Goal: Information Seeking & Learning: Compare options

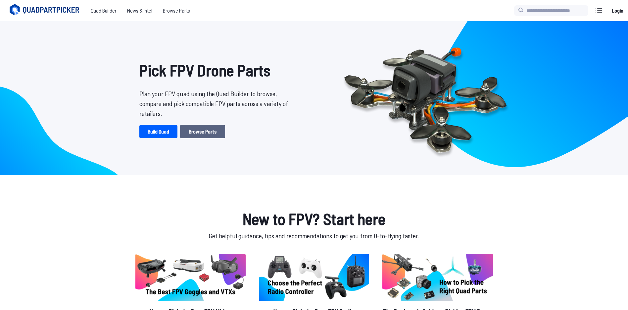
click at [218, 135] on link "Browse Parts" at bounding box center [202, 131] width 45 height 13
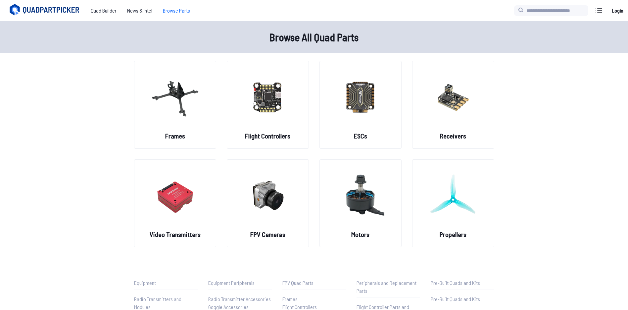
click at [556, 123] on main "Browse All Quad Parts Frames Flight Controllers ESCs Receivers Video Transmitte…" at bounding box center [314, 194] width 628 height 346
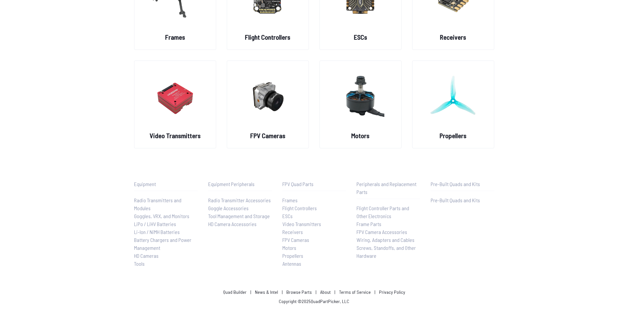
click at [557, 221] on main "Browse All Quad Parts Frames Flight Controllers ESCs Receivers Video Transmitte…" at bounding box center [314, 95] width 628 height 346
click at [511, 134] on div "Frames Flight Controllers ESCs Receivers Video Transmitters FPV Cameras Motors …" at bounding box center [314, 55] width 424 height 187
click at [449, 124] on img at bounding box center [453, 97] width 48 height 58
drag, startPoint x: 449, startPoint y: 142, endPoint x: 449, endPoint y: 138, distance: 4.0
click at [449, 138] on h2 "Propellers" at bounding box center [452, 135] width 27 height 9
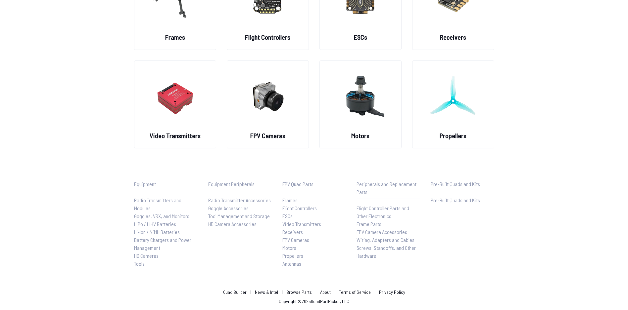
scroll to position [0, 0]
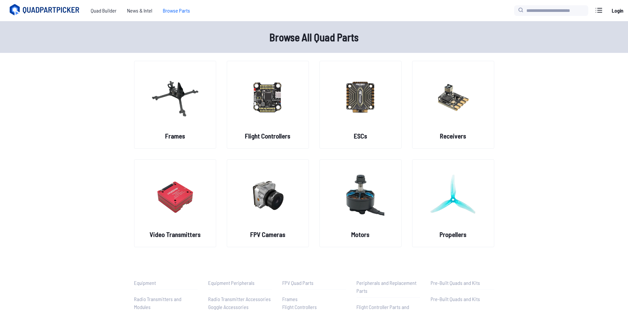
click at [532, 160] on main "Browse All Quad Parts Frames Flight Controllers ESCs Receivers Video Transmitte…" at bounding box center [314, 194] width 628 height 346
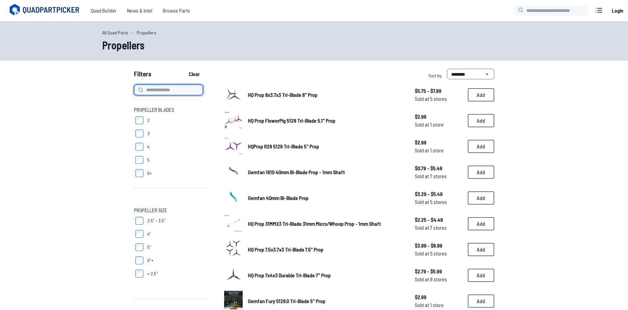
click at [190, 91] on input at bounding box center [168, 90] width 69 height 11
type input "*********"
click at [183, 69] on button "Clear" at bounding box center [194, 74] width 22 height 11
type input "*********"
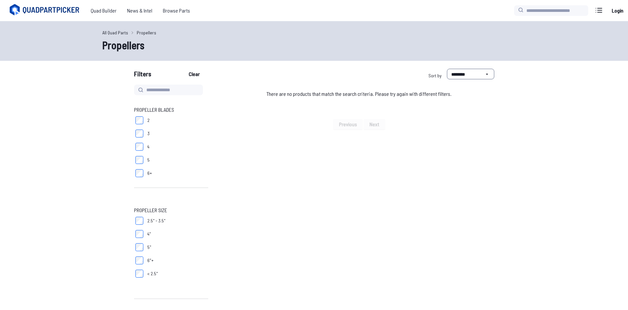
click at [272, 53] on div "All Quad Parts Propellers Propellers" at bounding box center [314, 41] width 628 height 40
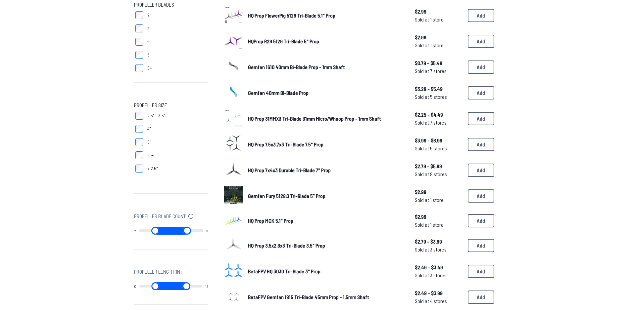
scroll to position [99, 0]
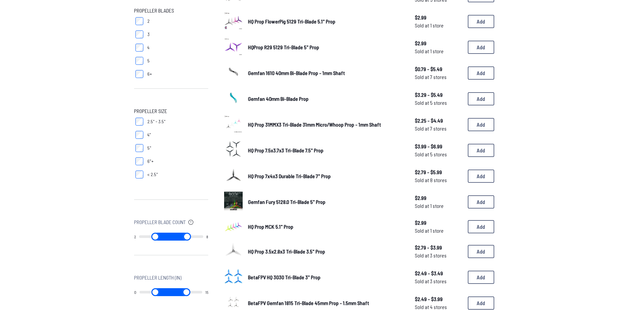
type input "*"
click at [171, 236] on input "range" at bounding box center [155, 237] width 32 height 8
type input "*"
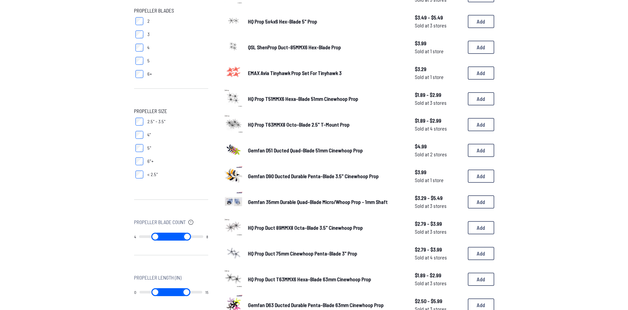
click at [114, 200] on div "Propeller Blades 2 3 4 5 6+ Propeller Size 2.5" - 3.5" 4" 5" 6"+ < 2.5" Propell…" at bounding box center [314, 253] width 424 height 537
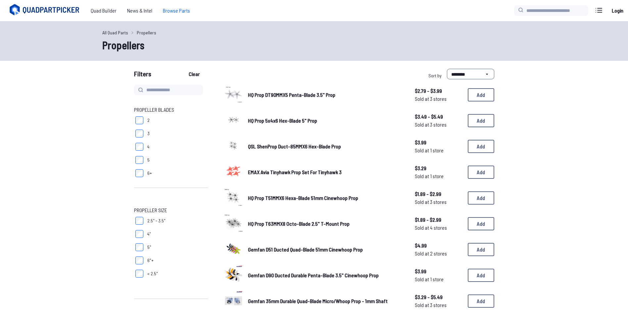
click at [187, 12] on span "Browse Parts" at bounding box center [177, 10] width 38 height 13
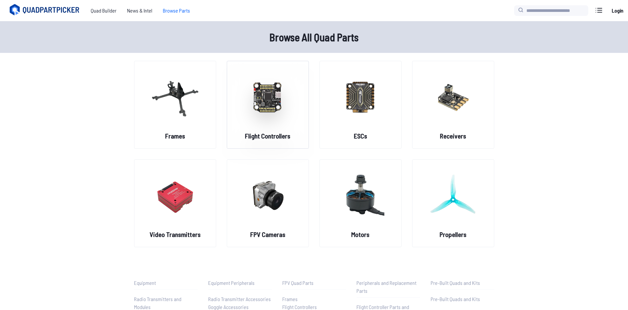
click at [260, 117] on img at bounding box center [268, 97] width 48 height 58
click at [585, 152] on main "Browse All Quad Parts Frames Flight Controllers ESCs Receivers Video Transmitte…" at bounding box center [314, 194] width 628 height 346
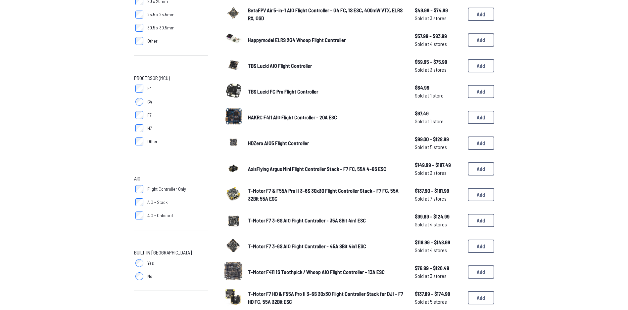
click at [556, 228] on form "**********" at bounding box center [314, 212] width 628 height 553
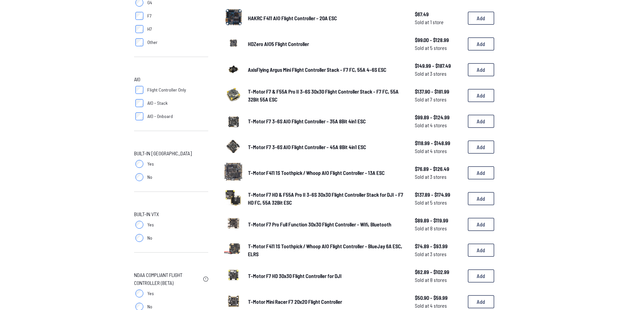
click at [541, 222] on form "**********" at bounding box center [314, 113] width 628 height 553
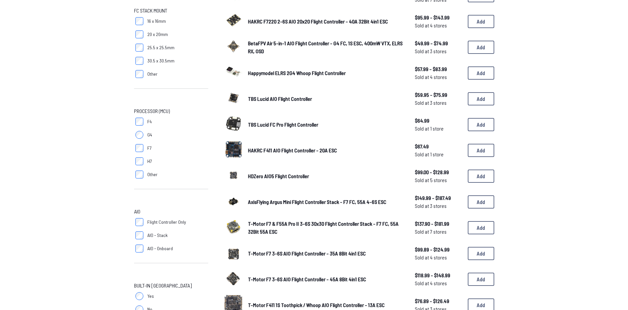
scroll to position [0, 0]
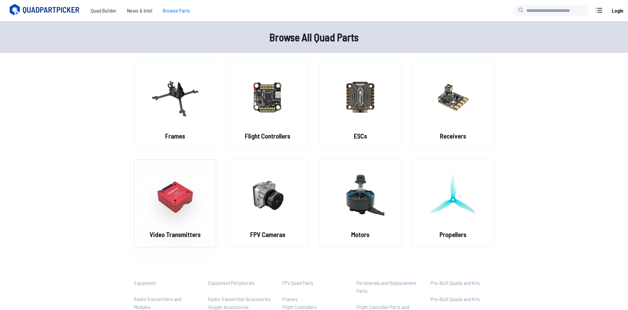
click at [185, 218] on img at bounding box center [175, 195] width 48 height 58
click at [47, 239] on main "Browse All Quad Parts Frames Flight Controllers ESCs Receivers Video Transmitte…" at bounding box center [314, 194] width 628 height 346
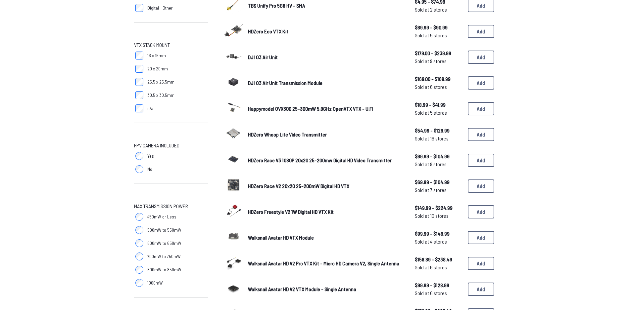
scroll to position [265, 0]
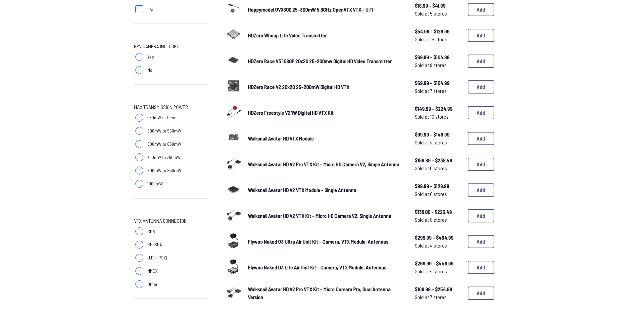
click at [66, 229] on form "**********" at bounding box center [314, 115] width 628 height 622
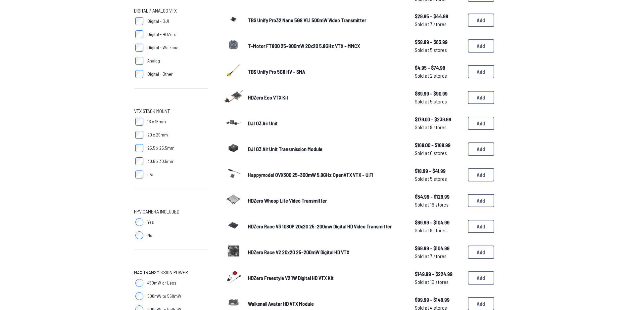
click at [514, 162] on div "Digital / Analog VTX Digital - DJI Digital - HDZero Digital - Walksnail Analog …" at bounding box center [314, 288] width 424 height 606
click at [266, 98] on span "HDZero Eco VTX Kit" at bounding box center [268, 97] width 40 height 6
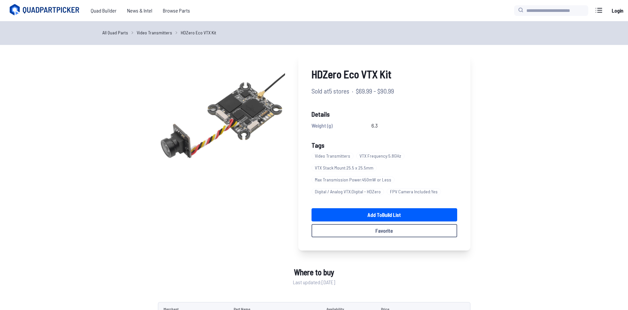
click at [408, 187] on link "FPV Camera Included : Yes" at bounding box center [415, 192] width 57 height 12
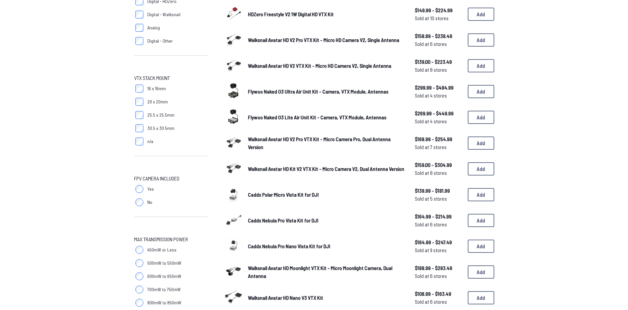
scroll to position [165, 0]
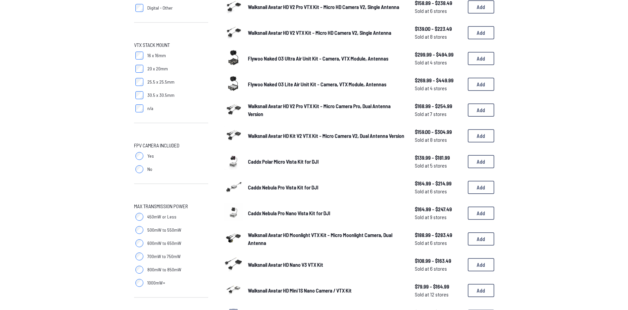
click at [100, 182] on form "**********" at bounding box center [314, 214] width 628 height 622
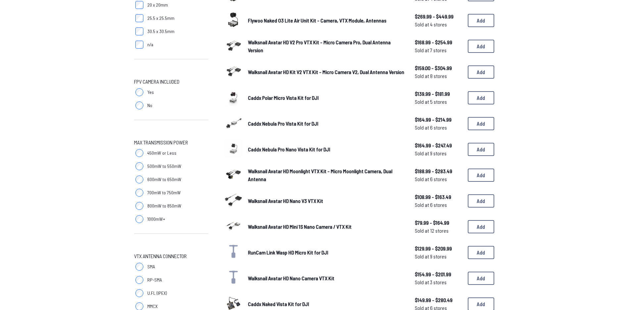
scroll to position [298, 0]
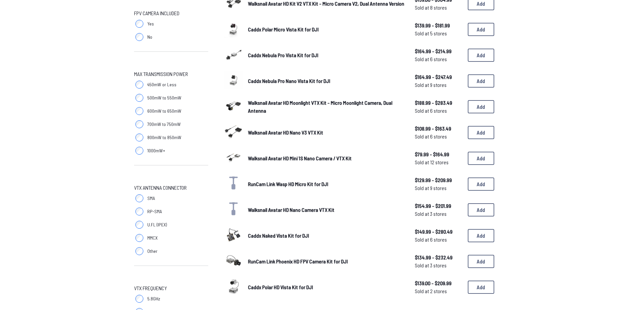
click at [99, 181] on form "**********" at bounding box center [314, 82] width 628 height 622
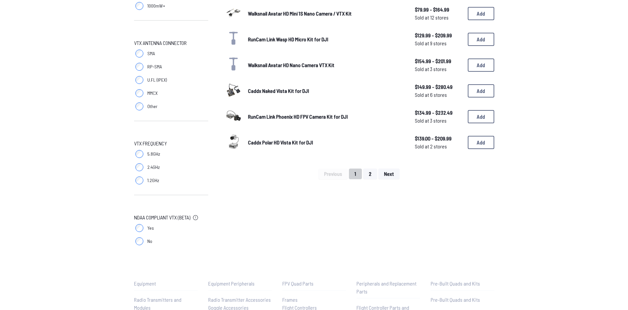
scroll to position [364, 0]
